Goal: Book appointment/travel/reservation

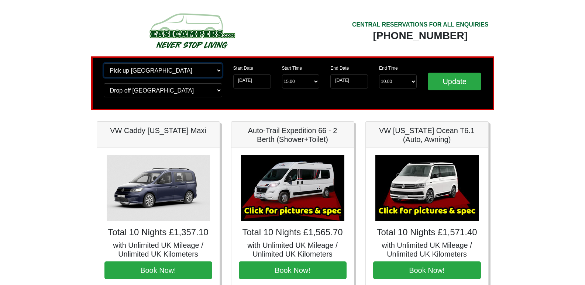
click at [193, 73] on select "Change pick up location? Pick up [GEOGRAPHIC_DATA] [GEOGRAPHIC_DATA] [GEOGRAPHI…" at bounding box center [163, 70] width 118 height 14
select select "WOL"
click at [104, 63] on select "Change pick up location? Pick up [GEOGRAPHIC_DATA] [GEOGRAPHIC_DATA] [GEOGRAPHI…" at bounding box center [163, 70] width 118 height 14
click at [192, 92] on select "Change drop off location? Drop off [GEOGRAPHIC_DATA] [GEOGRAPHIC_DATA] [GEOGRAP…" at bounding box center [163, 90] width 118 height 14
select select "WOL"
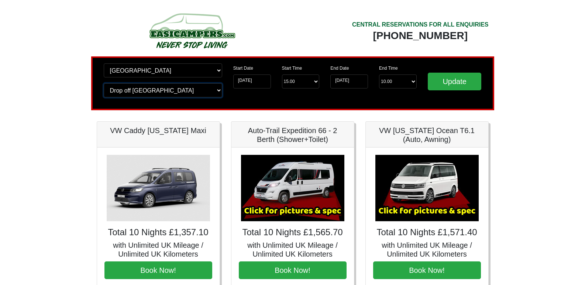
click at [104, 83] on select "Change drop off location? Drop off [GEOGRAPHIC_DATA] [GEOGRAPHIC_DATA] [GEOGRAP…" at bounding box center [163, 90] width 118 height 14
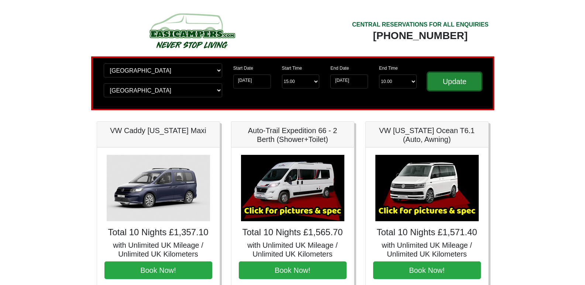
click at [459, 79] on input "Update" at bounding box center [455, 82] width 54 height 18
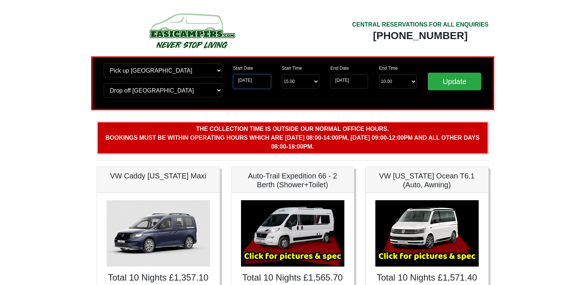
click at [261, 82] on input "[DATE]" at bounding box center [252, 82] width 38 height 14
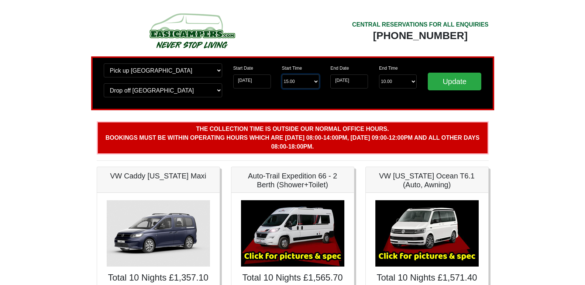
click at [301, 84] on select "Start Time 15.00 -------- 11.00 am (Saturday & Sunday Only) 12.00 pm (Saturday)…" at bounding box center [301, 82] width 38 height 14
select select "11.00"
click at [282, 75] on select "Start Time 15.00 -------- 11.00 am (Saturday & Sunday Only) 12.00 pm (Saturday)…" at bounding box center [301, 82] width 38 height 14
click at [477, 84] on input "Update" at bounding box center [455, 82] width 54 height 18
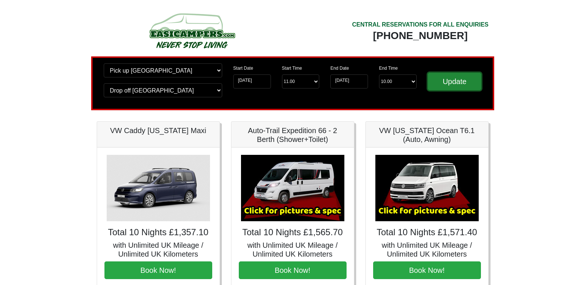
click at [449, 82] on input "Update" at bounding box center [455, 82] width 54 height 18
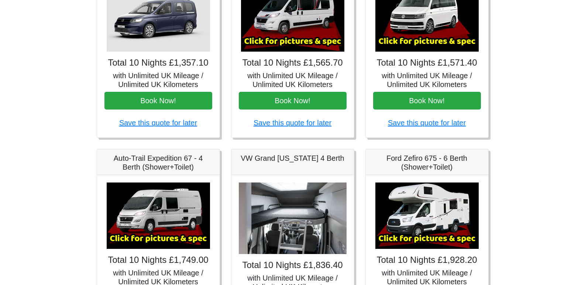
scroll to position [184, 0]
